Goal: Navigation & Orientation: Find specific page/section

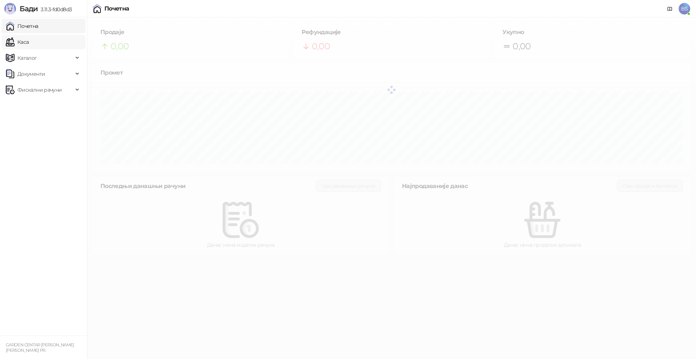
click at [29, 41] on link "Каса" at bounding box center [17, 42] width 23 height 14
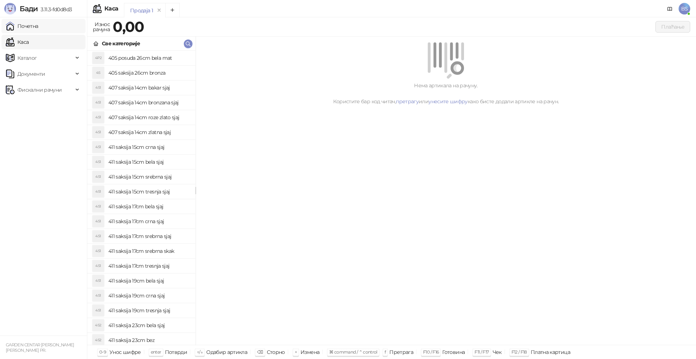
click at [37, 29] on link "Почетна" at bounding box center [22, 26] width 33 height 14
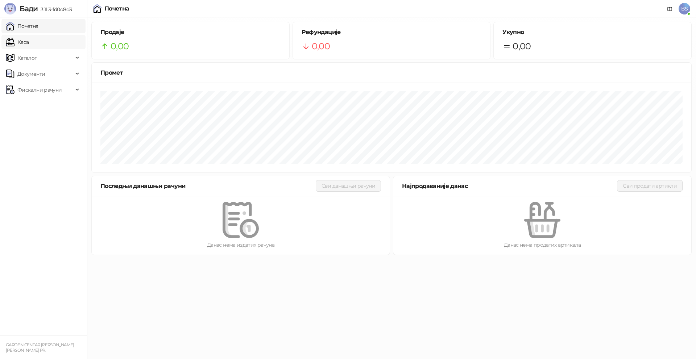
click at [29, 37] on link "Каса" at bounding box center [17, 42] width 23 height 14
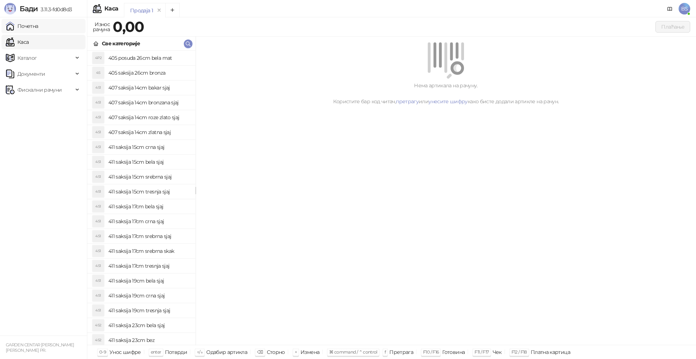
click at [36, 25] on link "Почетна" at bounding box center [22, 26] width 33 height 14
